Goal: Transaction & Acquisition: Subscribe to service/newsletter

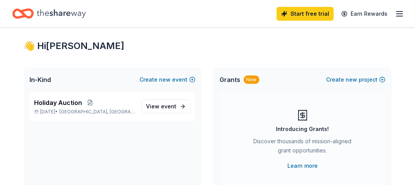
scroll to position [13, 0]
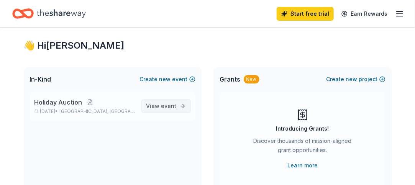
click at [178, 108] on link "View event" at bounding box center [165, 106] width 49 height 14
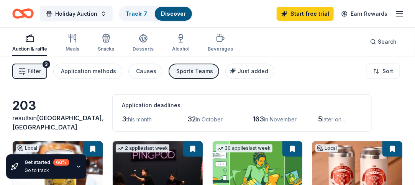
click at [183, 75] on div "Sports Teams" at bounding box center [194, 71] width 37 height 9
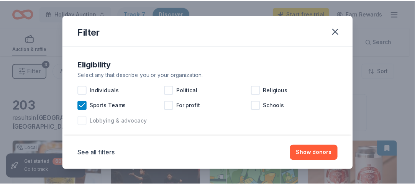
scroll to position [10, 0]
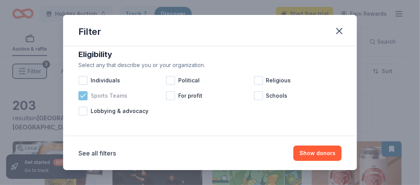
click at [82, 92] on icon at bounding box center [83, 96] width 8 height 8
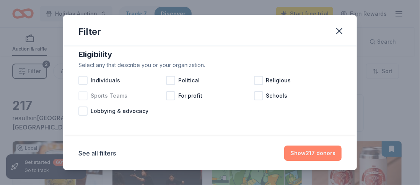
click at [331, 155] on button "Show 217 donors" at bounding box center [313, 153] width 57 height 15
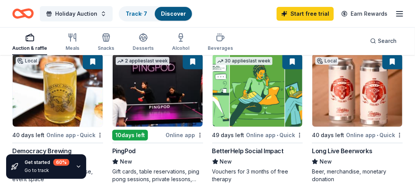
scroll to position [94, 0]
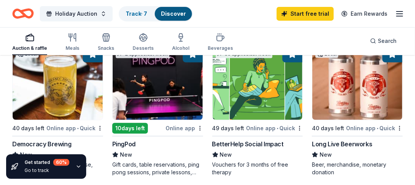
click at [170, 127] on div "Online app" at bounding box center [184, 128] width 37 height 10
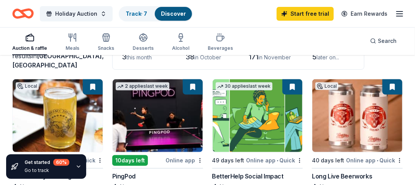
scroll to position [61, 0]
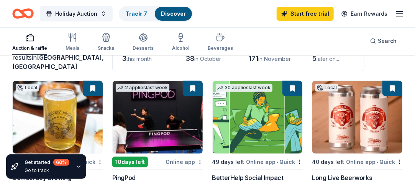
click at [293, 86] on button at bounding box center [292, 88] width 20 height 15
click at [286, 90] on button at bounding box center [292, 88] width 20 height 15
click at [299, 157] on div "Online app • Quick" at bounding box center [274, 162] width 57 height 10
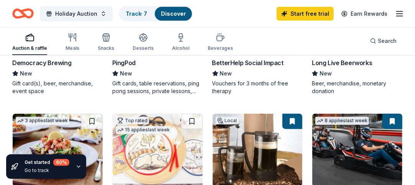
scroll to position [0, 0]
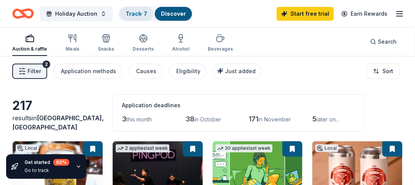
click at [135, 11] on link "Track · 7" at bounding box center [136, 13] width 21 height 7
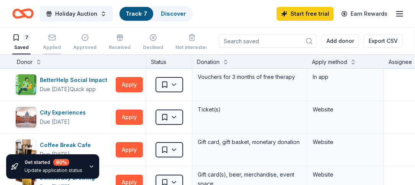
click at [52, 44] on div "Applied" at bounding box center [52, 42] width 18 height 17
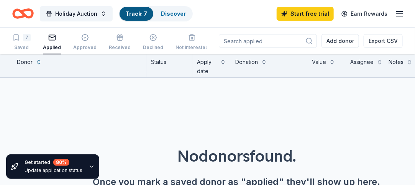
scroll to position [32, 0]
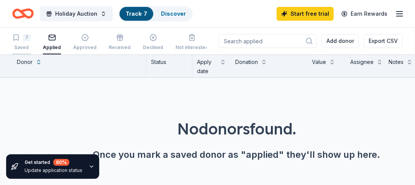
click at [20, 45] on div "Saved" at bounding box center [21, 47] width 18 height 6
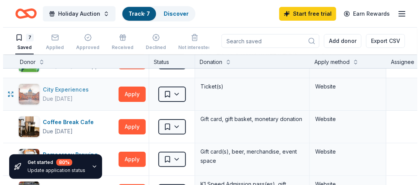
scroll to position [29, 0]
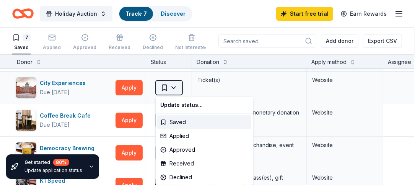
click at [176, 85] on html "Holiday Auction Track · 7 Discover Start free trial Earn Rewards 7 Saved Applie…" at bounding box center [210, 92] width 420 height 185
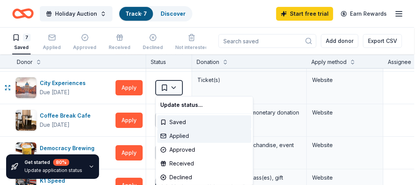
click at [168, 139] on div "Applied" at bounding box center [204, 136] width 94 height 14
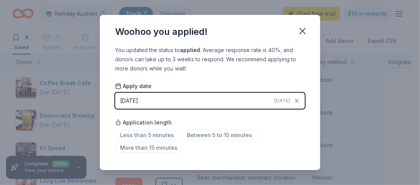
click at [172, 100] on button "09/29/2025 Today" at bounding box center [210, 101] width 190 height 16
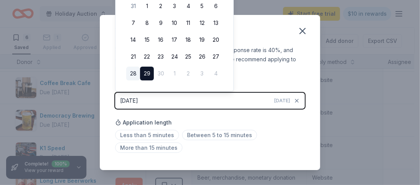
click at [129, 75] on button "28" at bounding box center [133, 74] width 14 height 14
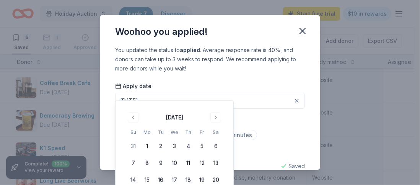
scroll to position [12, 0]
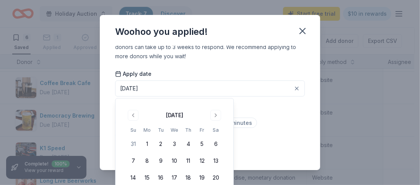
click at [267, 116] on div "Application length Less than 5 minutes Between 5 to 15 minutes More than 15 min…" at bounding box center [210, 123] width 190 height 41
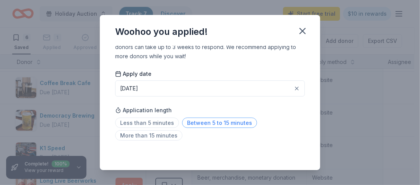
drag, startPoint x: 205, startPoint y: 124, endPoint x: 191, endPoint y: 123, distance: 14.6
click at [191, 123] on span "Between 5 to 15 minutes" at bounding box center [219, 123] width 75 height 10
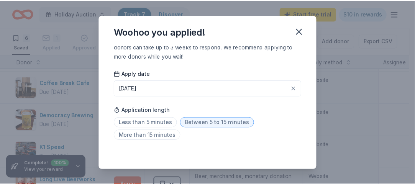
scroll to position [0, 0]
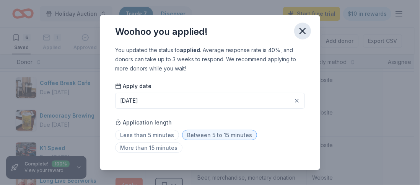
click at [297, 30] on button "button" at bounding box center [302, 31] width 17 height 17
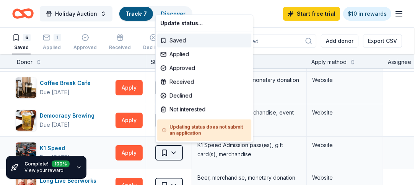
click at [172, 150] on html "Holiday Auction Track · 7 Discover Start free trial $10 in rewards 6 Saved 1 Ap…" at bounding box center [210, 92] width 420 height 185
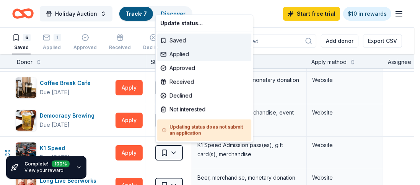
click at [186, 56] on div "Applied" at bounding box center [204, 54] width 94 height 14
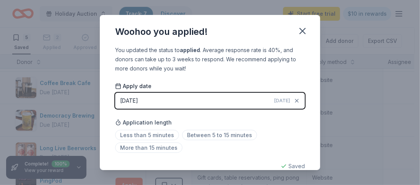
click at [159, 100] on button "09/29/2025 Today" at bounding box center [210, 101] width 190 height 16
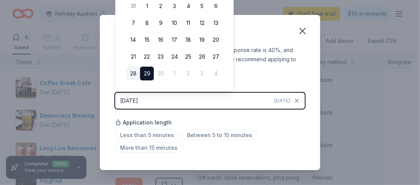
click at [132, 69] on button "28" at bounding box center [133, 74] width 14 height 14
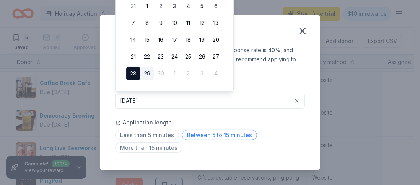
click at [213, 135] on span "Between 5 to 15 minutes" at bounding box center [219, 135] width 75 height 10
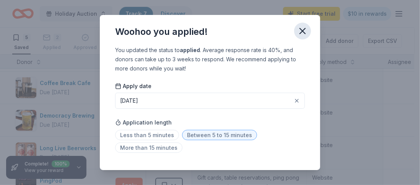
click at [305, 30] on icon "button" at bounding box center [303, 31] width 11 height 11
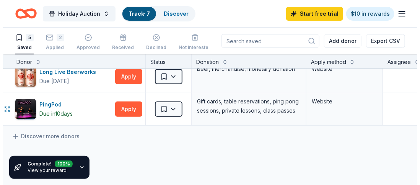
scroll to position [105, 3]
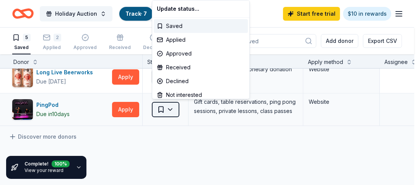
click at [167, 108] on html "Holiday Auction Track · 7 Discover Start free trial $10 in rewards 5 Saved 2 Ap…" at bounding box center [210, 92] width 420 height 185
click at [183, 39] on div "Applied" at bounding box center [201, 40] width 94 height 14
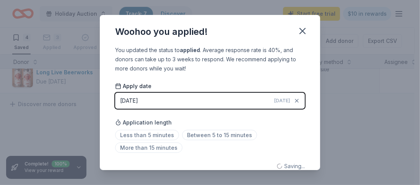
click at [169, 98] on button "09/29/2025 Today" at bounding box center [210, 101] width 190 height 16
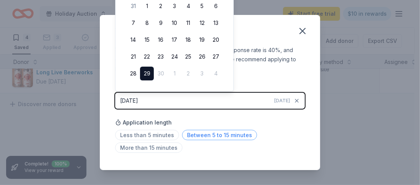
click at [195, 136] on span "Between 5 to 15 minutes" at bounding box center [219, 135] width 75 height 10
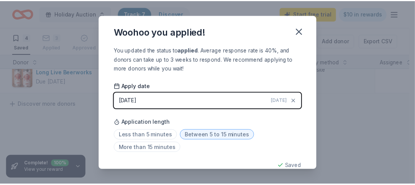
scroll to position [12, 0]
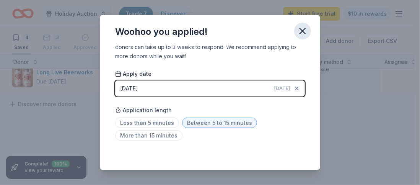
click at [307, 30] on icon "button" at bounding box center [303, 31] width 11 height 11
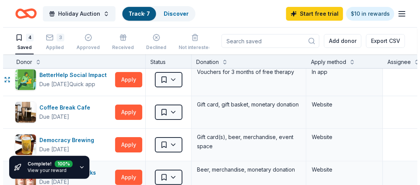
scroll to position [0, 3]
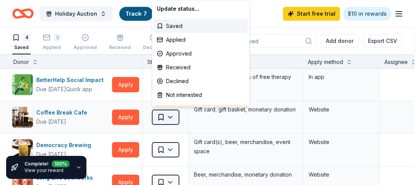
click at [160, 116] on html "Holiday Auction Track · 7 Discover Start free trial $10 in rewards 4 Saved 3 Ap…" at bounding box center [210, 92] width 420 height 185
click at [178, 41] on div "Applied" at bounding box center [201, 40] width 94 height 14
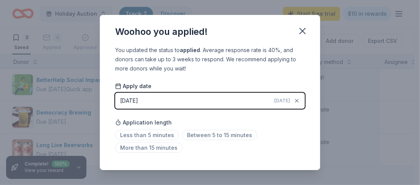
click at [170, 101] on button "09/29/2025 Today" at bounding box center [210, 101] width 190 height 16
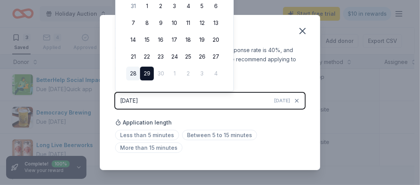
click at [131, 71] on button "28" at bounding box center [133, 74] width 14 height 14
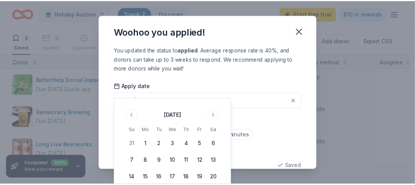
scroll to position [12, 0]
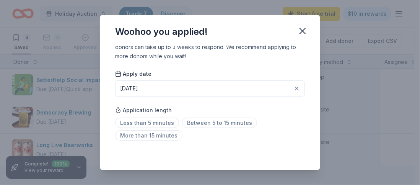
click at [280, 126] on div "Less than 5 minutes Between 5 to 15 minutes More than 15 minutes" at bounding box center [210, 130] width 190 height 25
click at [218, 123] on span "Between 5 to 15 minutes" at bounding box center [219, 123] width 75 height 10
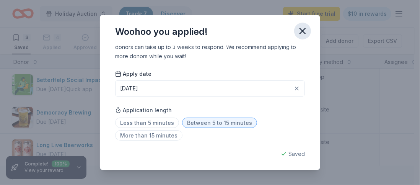
click at [304, 30] on icon "button" at bounding box center [302, 30] width 5 height 5
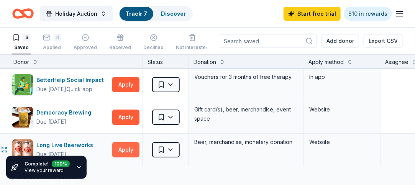
click at [126, 142] on button "Apply" at bounding box center [125, 149] width 27 height 15
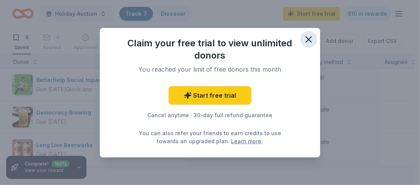
click at [310, 38] on icon "button" at bounding box center [309, 39] width 11 height 11
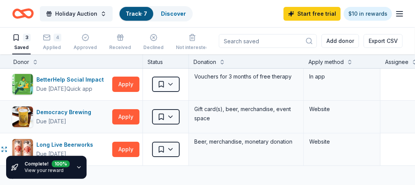
scroll to position [0, 3]
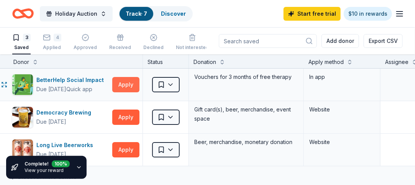
click at [132, 78] on button "Apply" at bounding box center [125, 84] width 27 height 15
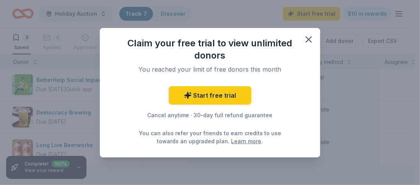
click at [153, 131] on div "You can also refer your friends to earn credits to use towards an upgraded plan…" at bounding box center [210, 137] width 147 height 16
click at [311, 37] on icon "button" at bounding box center [308, 39] width 5 height 5
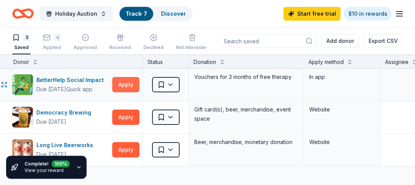
click at [126, 85] on button "Apply" at bounding box center [125, 84] width 27 height 15
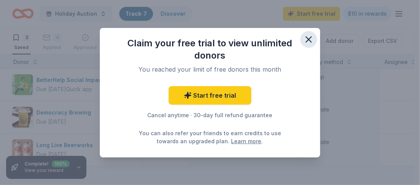
click at [311, 39] on icon "button" at bounding box center [309, 39] width 11 height 11
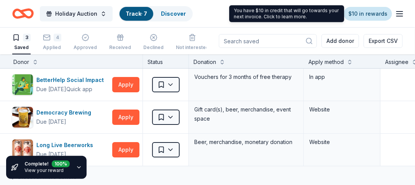
click at [359, 16] on link "$10 in rewards" at bounding box center [368, 14] width 48 height 14
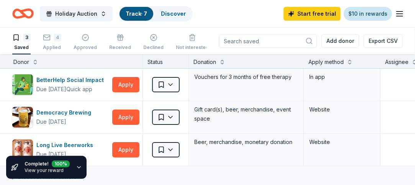
click at [367, 12] on link "$10 in rewards" at bounding box center [368, 14] width 48 height 14
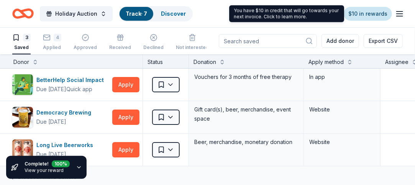
click at [352, 10] on link "$10 in rewards" at bounding box center [368, 14] width 48 height 14
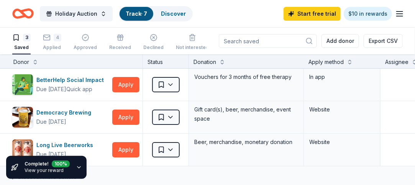
click at [399, 12] on icon "button" at bounding box center [399, 13] width 9 height 9
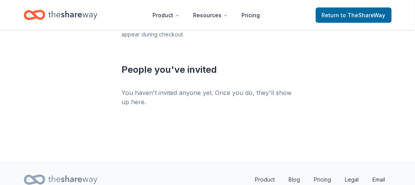
scroll to position [405, 0]
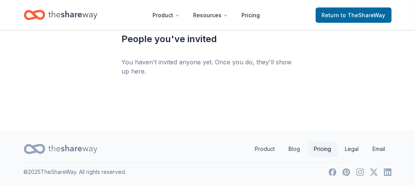
click at [313, 147] on link "Pricing" at bounding box center [322, 149] width 29 height 15
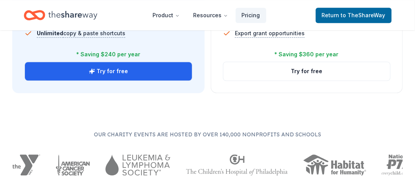
scroll to position [645, 0]
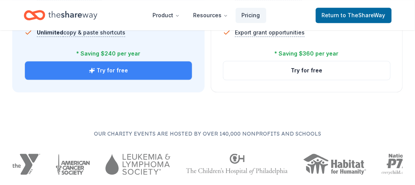
click at [142, 65] on button "Try for free" at bounding box center [108, 70] width 167 height 18
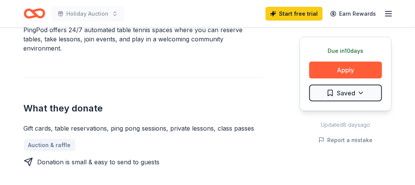
scroll to position [276, 0]
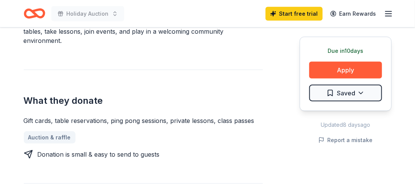
click at [261, 116] on div "Gift cards, table reservations, ping pong sessions, private lessons, class pass…" at bounding box center [143, 120] width 239 height 9
drag, startPoint x: 256, startPoint y: 99, endPoint x: 209, endPoint y: 97, distance: 46.4
click at [209, 116] on div "Gift cards, table reservations, ping pong sessions, private lessons, class pass…" at bounding box center [143, 120] width 239 height 9
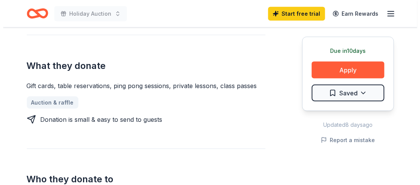
scroll to position [310, 0]
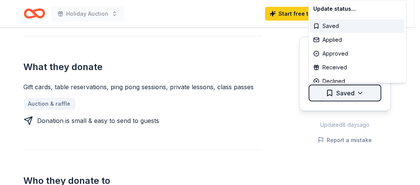
click at [322, 25] on div "Saved" at bounding box center [358, 26] width 94 height 14
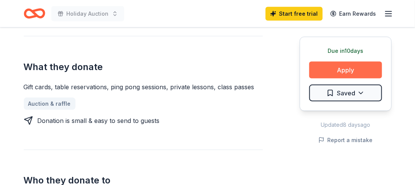
click at [332, 67] on button "Apply" at bounding box center [345, 70] width 73 height 17
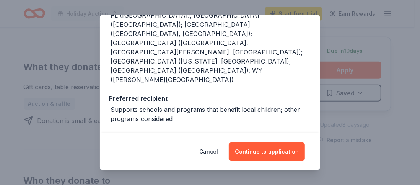
scroll to position [122, 0]
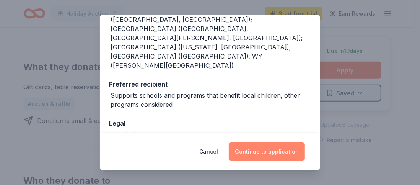
click at [258, 149] on button "Continue to application" at bounding box center [267, 151] width 76 height 18
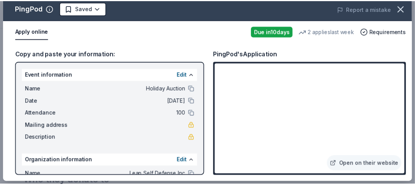
scroll to position [0, 0]
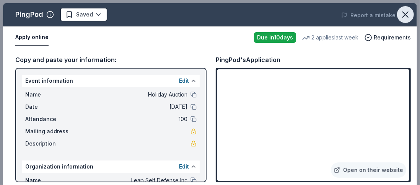
click at [403, 16] on icon "button" at bounding box center [406, 14] width 11 height 11
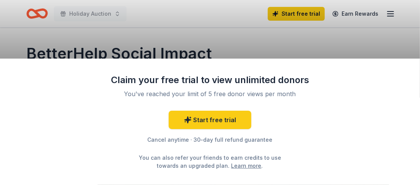
click at [290, 57] on div "Claim your free trial to view unlimited donors You've reached your limit of 5 f…" at bounding box center [210, 92] width 420 height 185
click at [195, 36] on div "Claim your free trial to view unlimited donors You've reached your limit of 5 f…" at bounding box center [210, 92] width 420 height 185
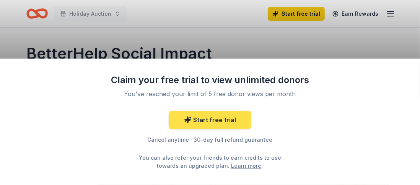
click at [194, 118] on link "Start free trial" at bounding box center [210, 120] width 83 height 18
click at [206, 122] on link "Start free trial" at bounding box center [210, 120] width 83 height 18
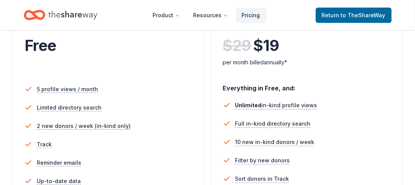
scroll to position [183, 0]
click at [181, 118] on li "2 new donors / week (in-kind only)" at bounding box center [109, 126] width 168 height 18
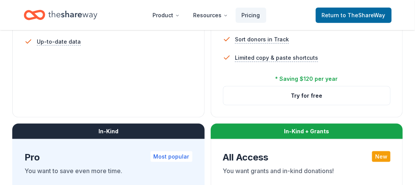
scroll to position [322, 0]
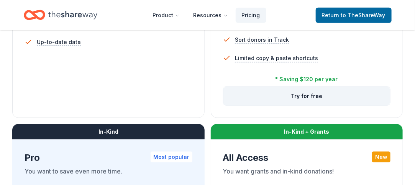
click at [275, 97] on button "Try for free" at bounding box center [306, 96] width 167 height 18
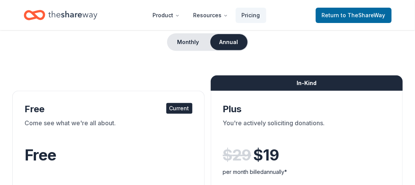
scroll to position [72, 0]
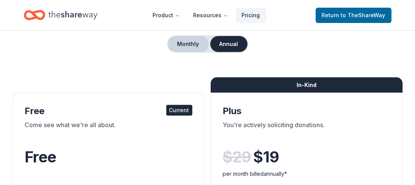
click at [190, 45] on button "Monthly" at bounding box center [188, 44] width 41 height 16
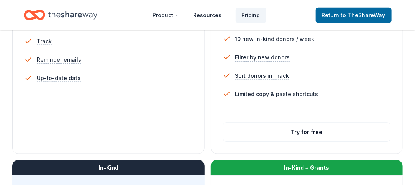
scroll to position [286, 0]
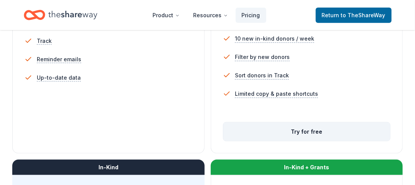
click at [291, 136] on button "Try for free" at bounding box center [306, 132] width 167 height 18
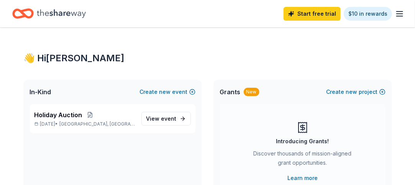
click at [402, 14] on line "button" at bounding box center [399, 14] width 6 height 0
